Goal: Information Seeking & Learning: Understand process/instructions

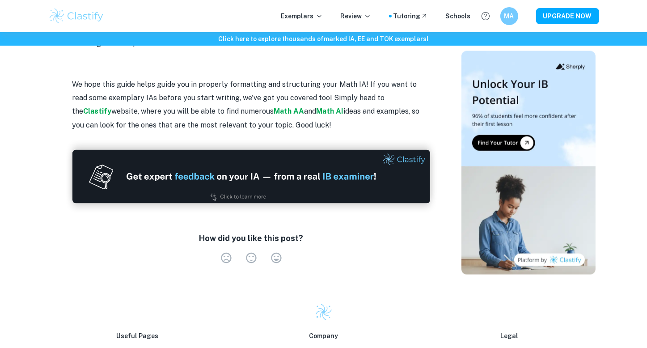
scroll to position [1200, 0]
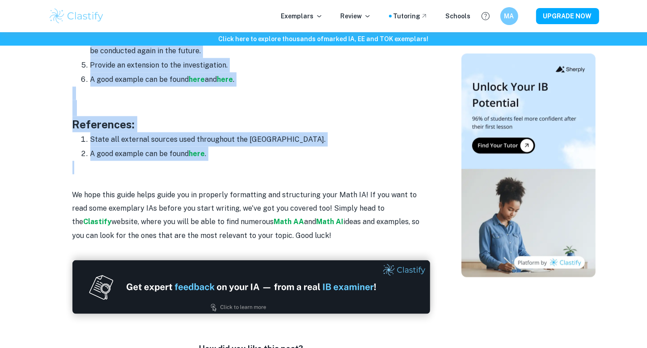
drag, startPoint x: 72, startPoint y: 81, endPoint x: 266, endPoint y: 161, distance: 209.4
copy div "Lore Ipsu DO si a conse adi el sedd eiusmod te incidi utlabore etd mag aliquaen…"
click at [283, 150] on li "A good example can be found here ." at bounding box center [260, 154] width 340 height 14
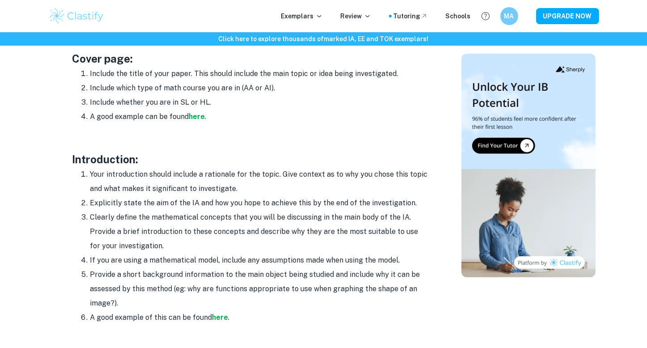
scroll to position [485, 0]
drag, startPoint x: 89, startPoint y: 202, endPoint x: 428, endPoint y: 201, distance: 339.1
click at [428, 201] on li "Explicitly state the aim of the IA and how you hope to achieve this by the end …" at bounding box center [260, 203] width 340 height 14
drag, startPoint x: 90, startPoint y: 219, endPoint x: 173, endPoint y: 242, distance: 85.7
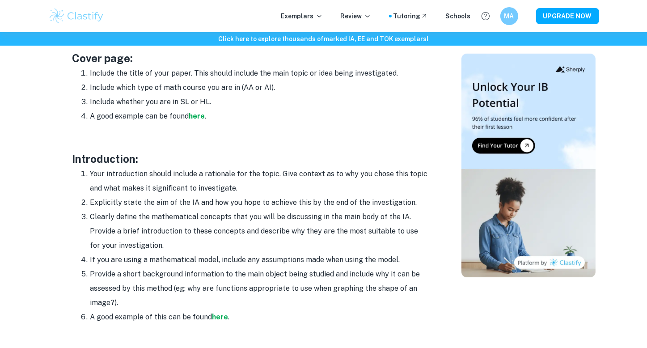
click at [173, 242] on li "Clearly define the mathematical concepts that you will be discussing in the mai…" at bounding box center [260, 231] width 340 height 43
